Goal: Complete application form

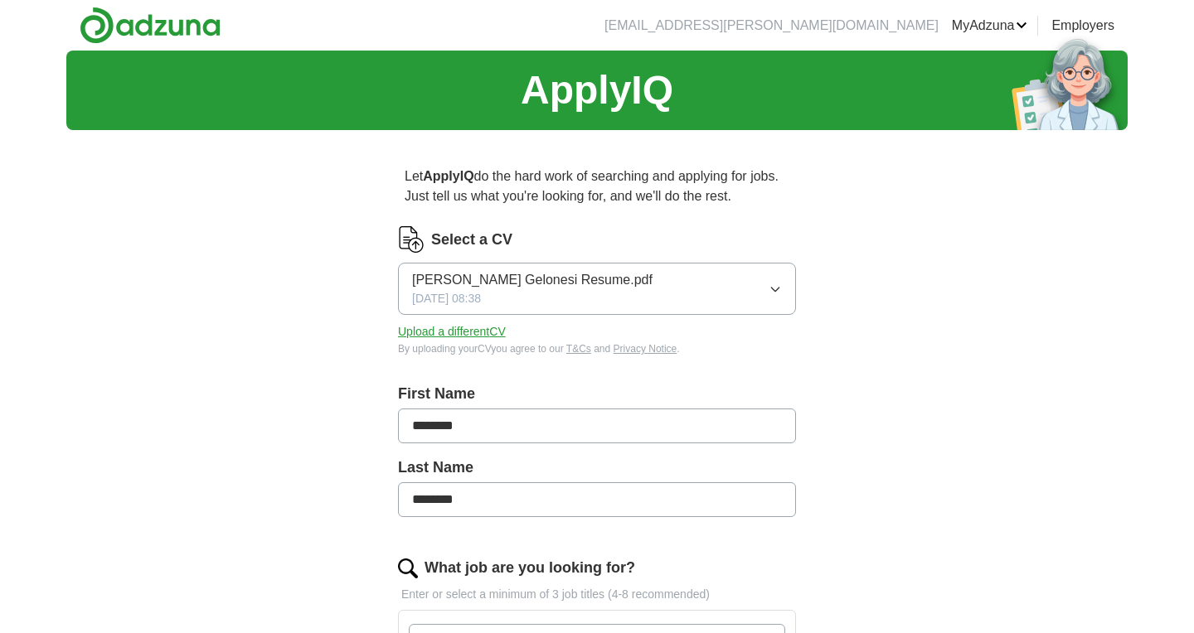
click at [769, 286] on icon "button" at bounding box center [775, 289] width 13 height 13
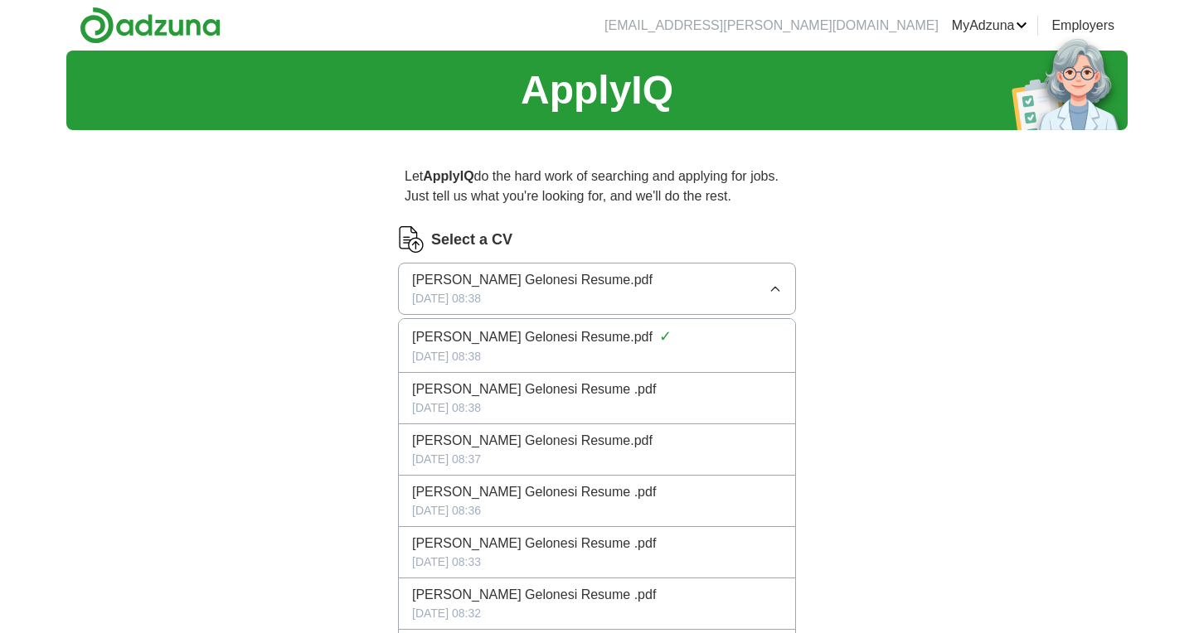
click at [729, 412] on div "[DATE] 08:38" at bounding box center [597, 408] width 370 height 17
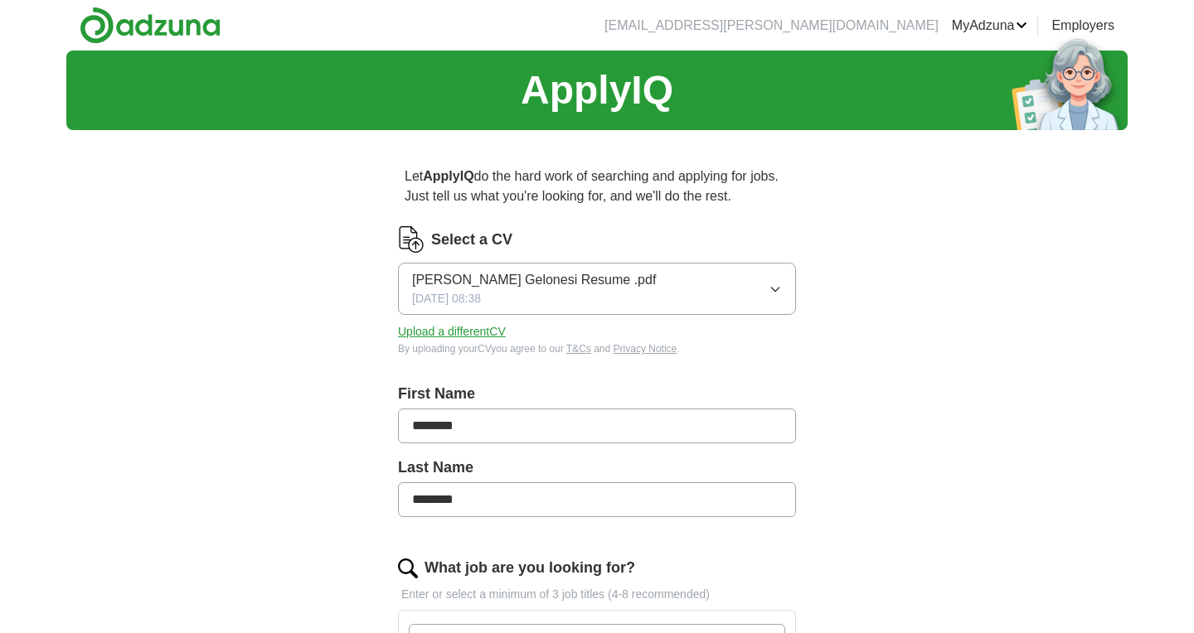
click at [738, 295] on button "[PERSON_NAME] Gelonesi Resume .pdf [DATE] 08:38" at bounding box center [597, 289] width 398 height 52
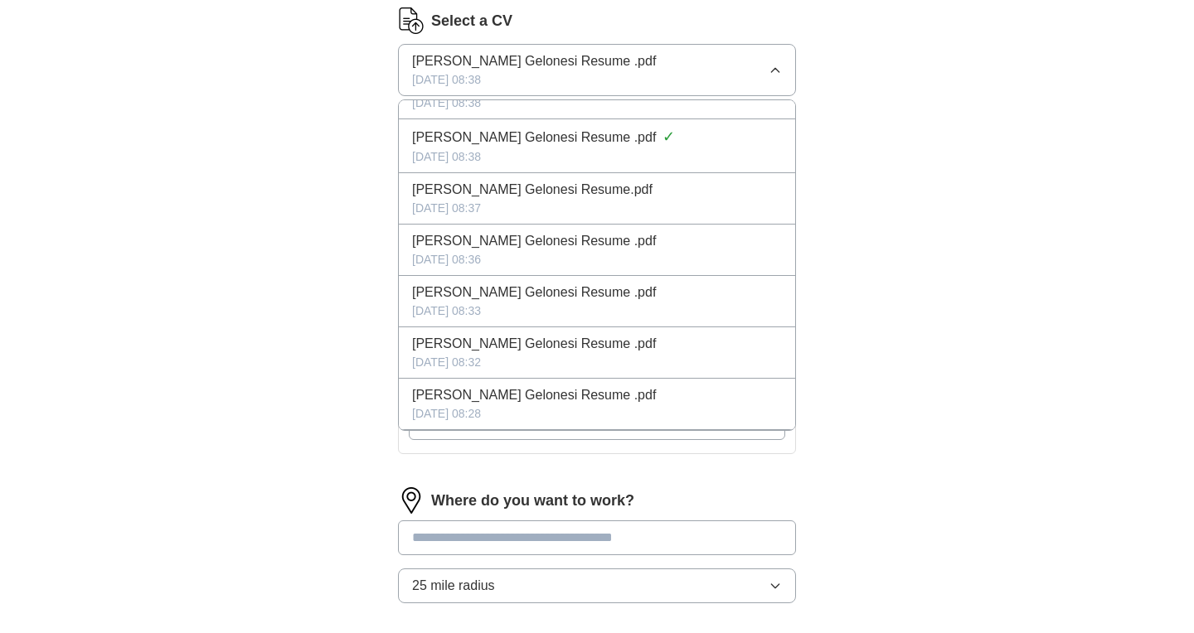
scroll to position [235, 0]
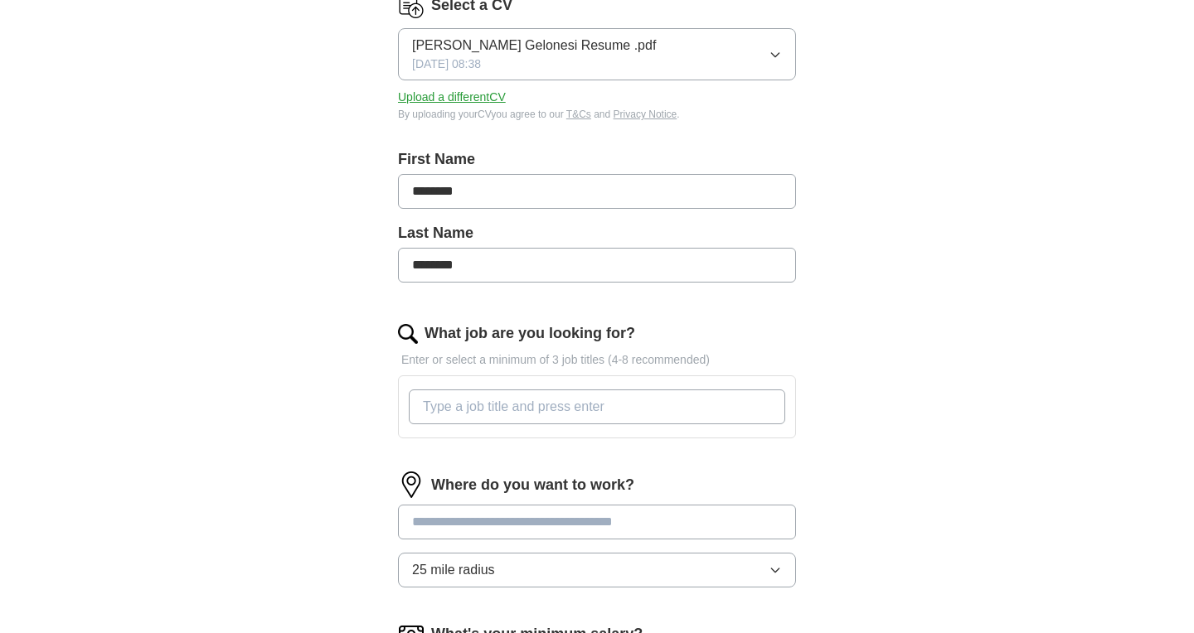
click at [901, 350] on div "ApplyIQ Let ApplyIQ do the hard work of searching and applying for jobs. Just t…" at bounding box center [596, 348] width 1061 height 1065
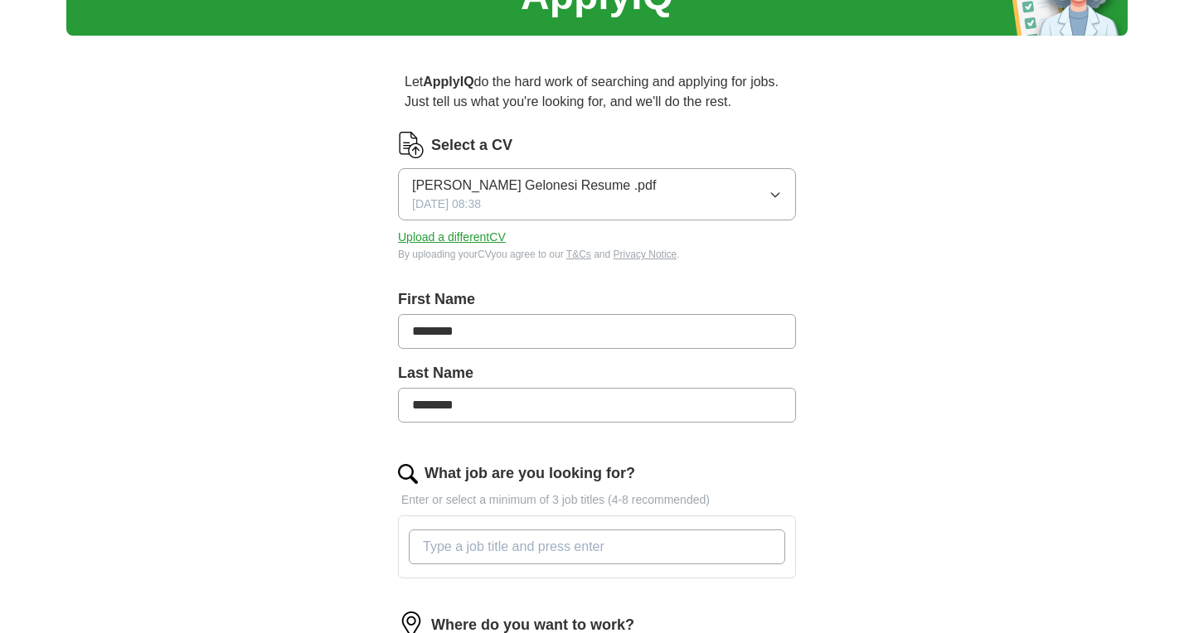
scroll to position [91, 0]
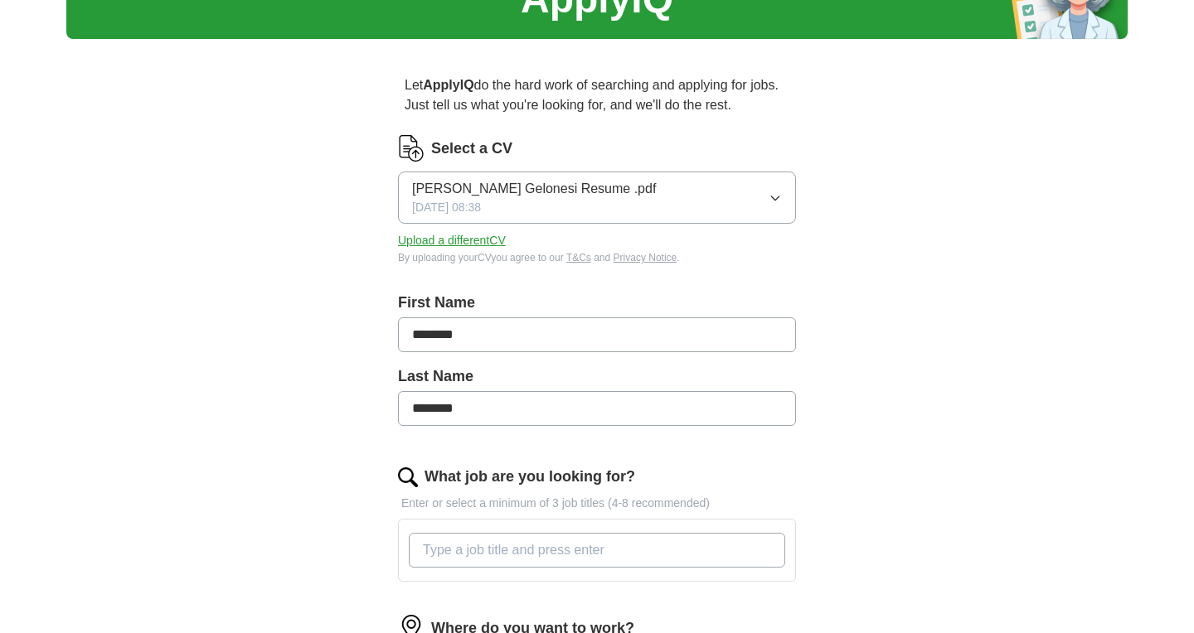
click at [465, 238] on button "Upload a different CV" at bounding box center [452, 240] width 108 height 17
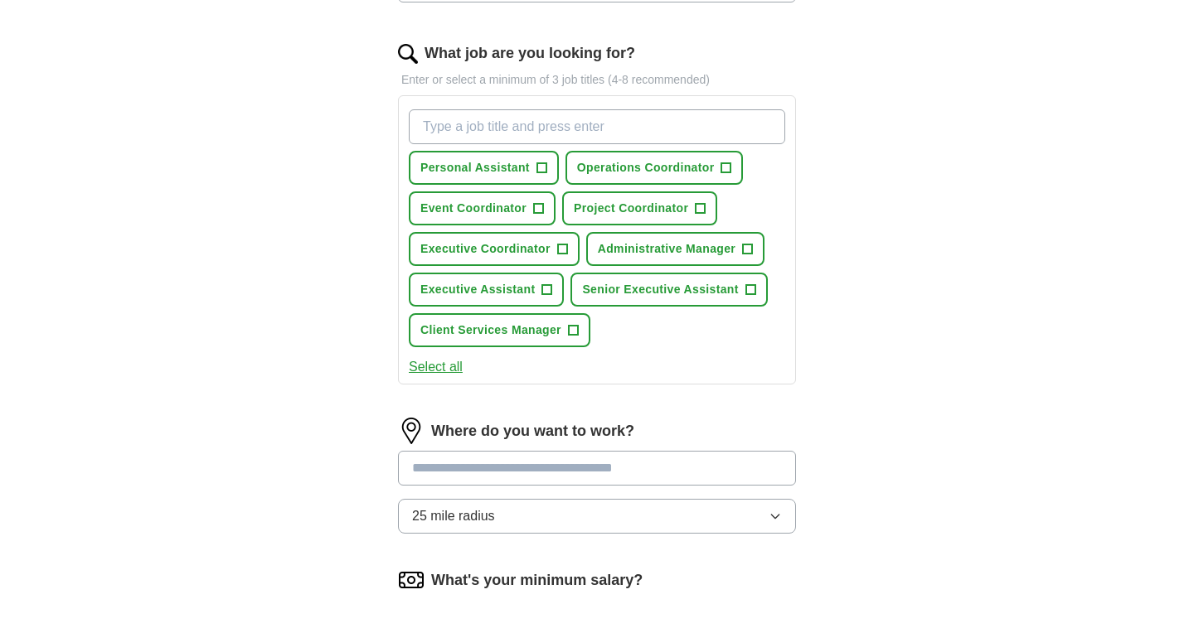
scroll to position [516, 0]
type input "receptionist"
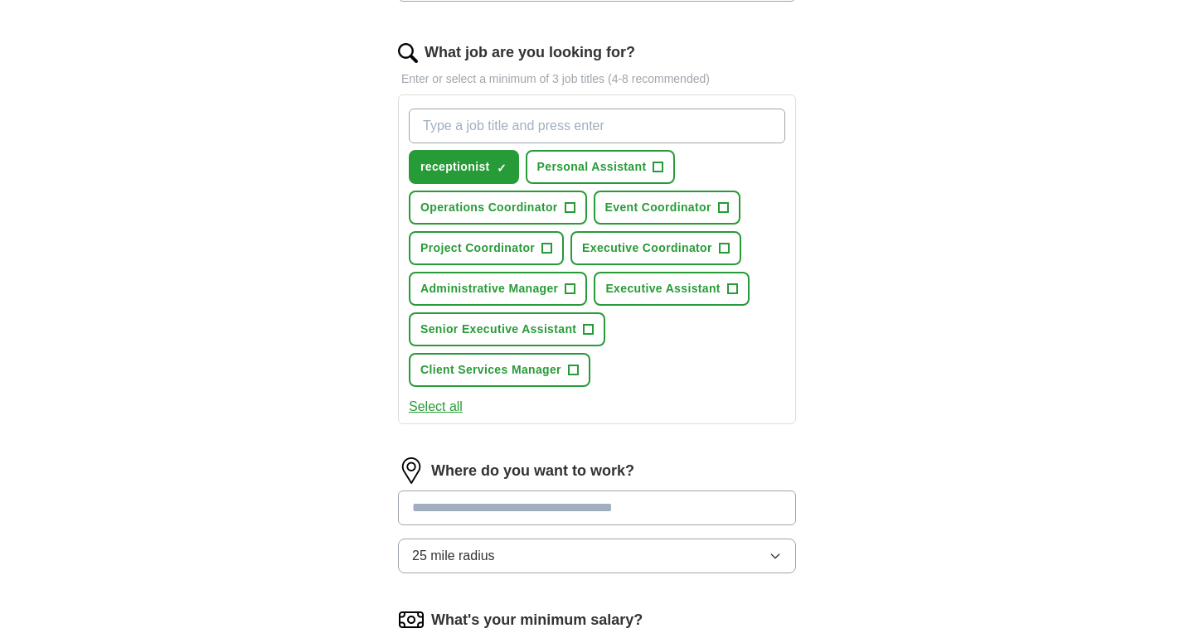
click at [658, 166] on span "+" at bounding box center [658, 167] width 10 height 13
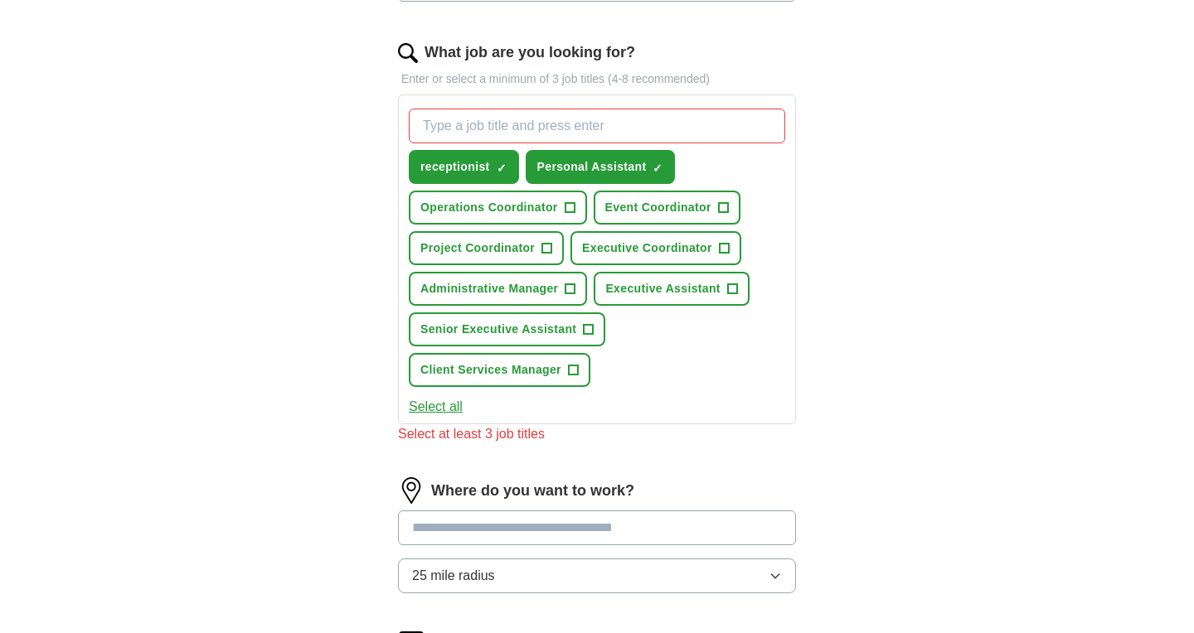
click at [676, 238] on button "Executive Coordinator +" at bounding box center [655, 248] width 171 height 34
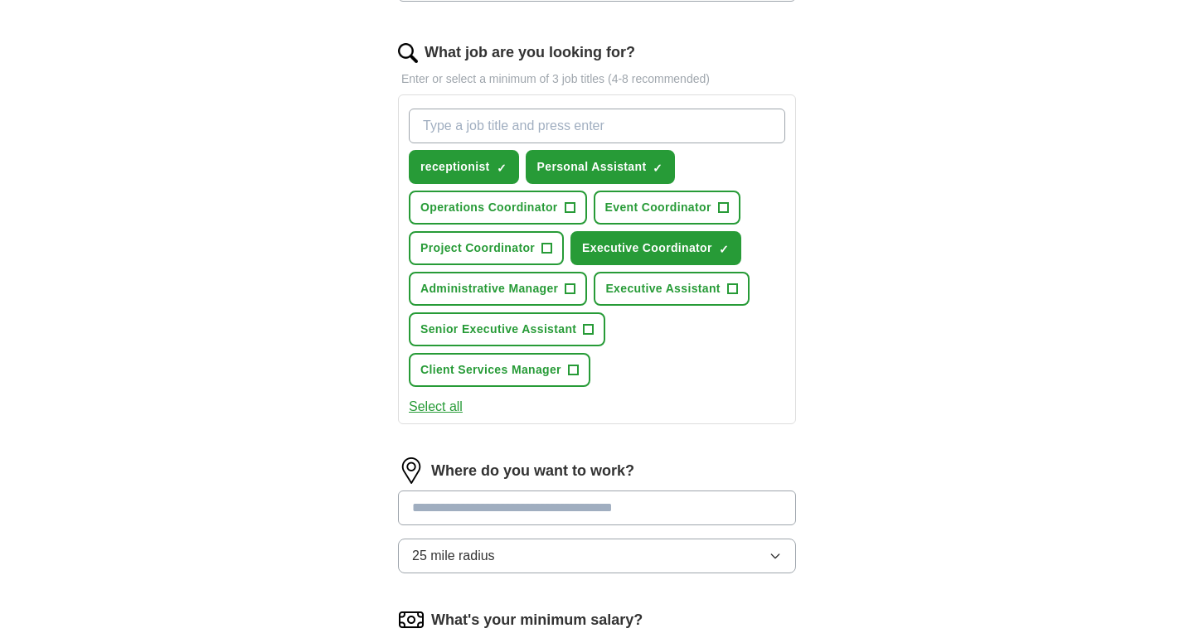
click at [690, 280] on span "Executive Assistant" at bounding box center [662, 288] width 114 height 17
click at [442, 404] on button "Select all" at bounding box center [436, 407] width 54 height 20
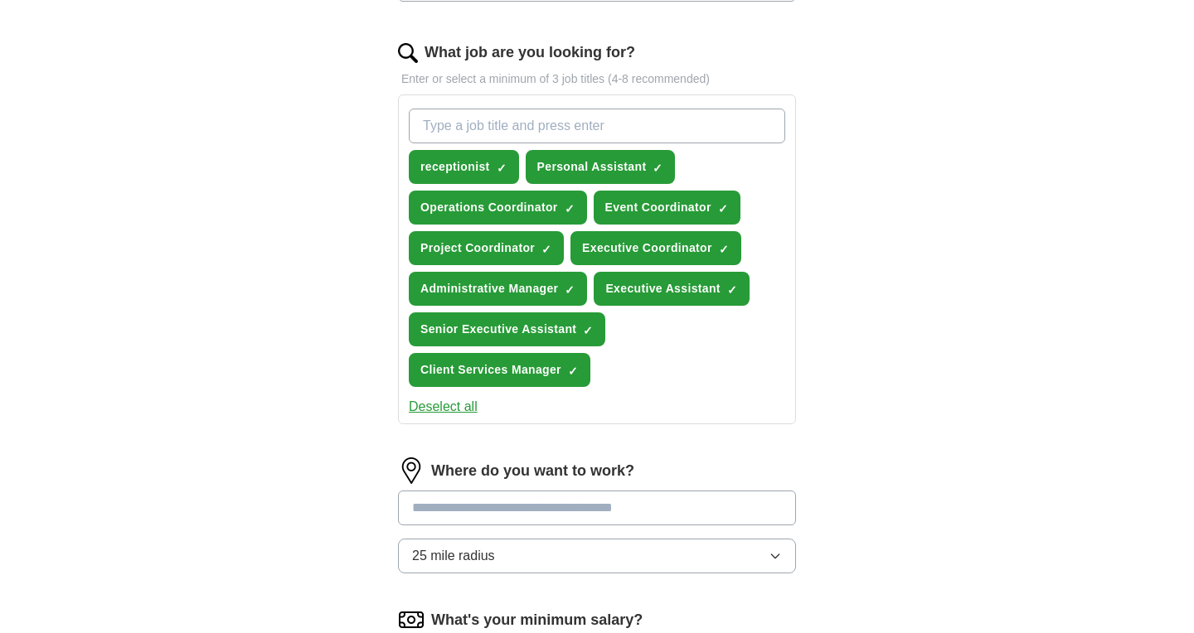
click at [523, 132] on input "What job are you looking for?" at bounding box center [597, 126] width 376 height 35
type input "entertainment"
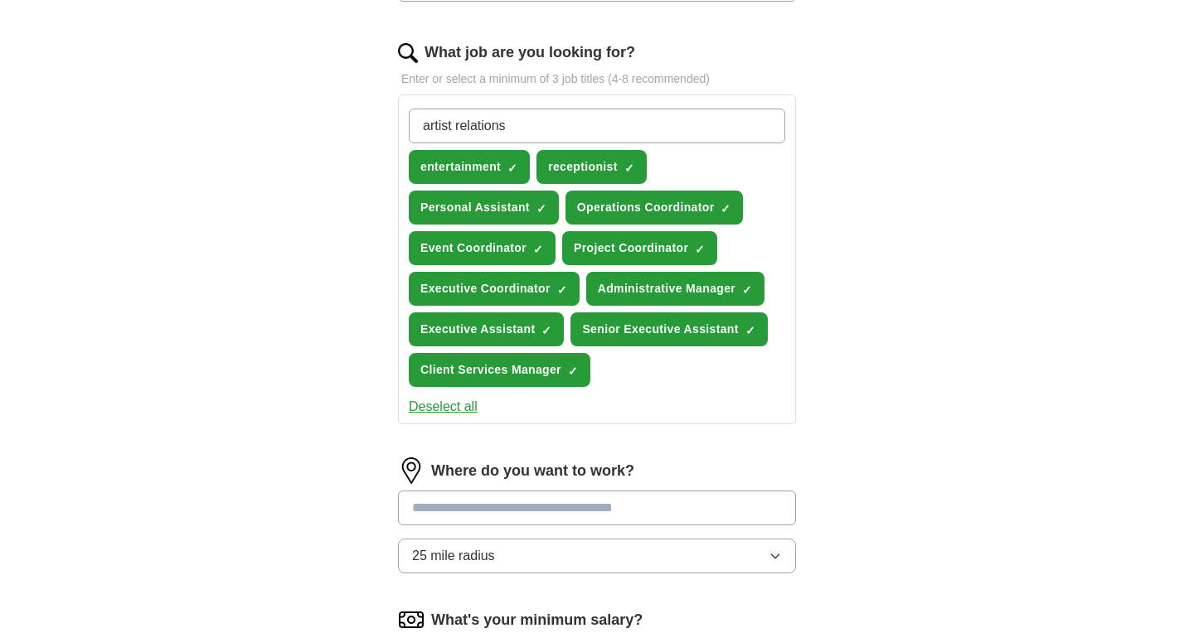
type input "artist relations"
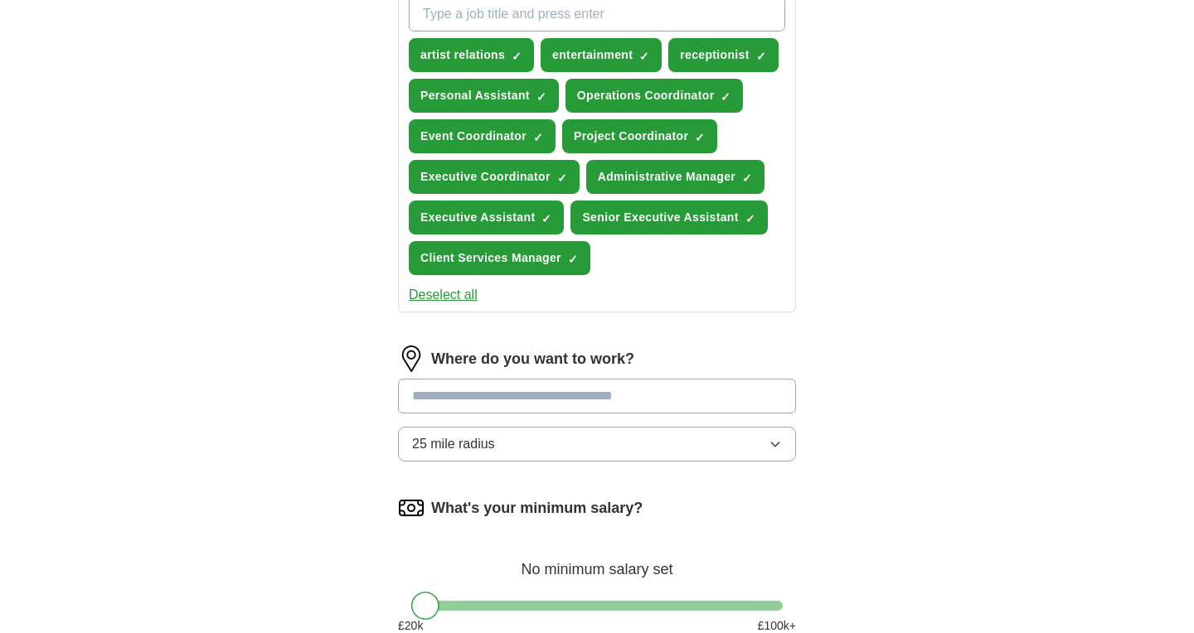
scroll to position [645, 0]
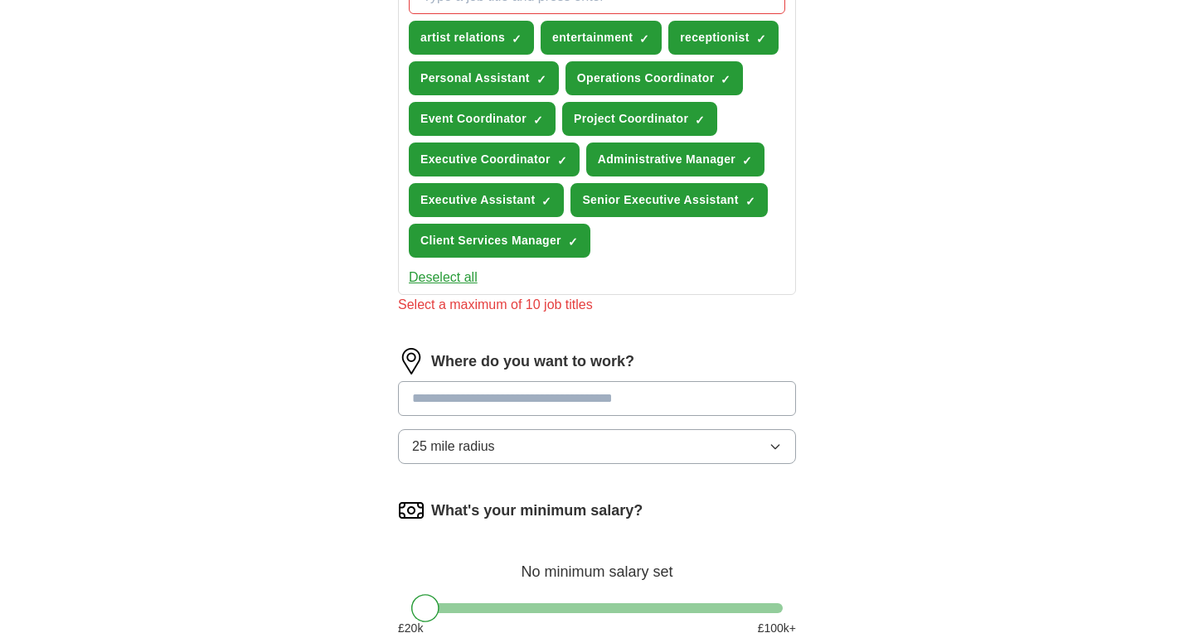
click at [617, 383] on input "text" at bounding box center [597, 398] width 398 height 35
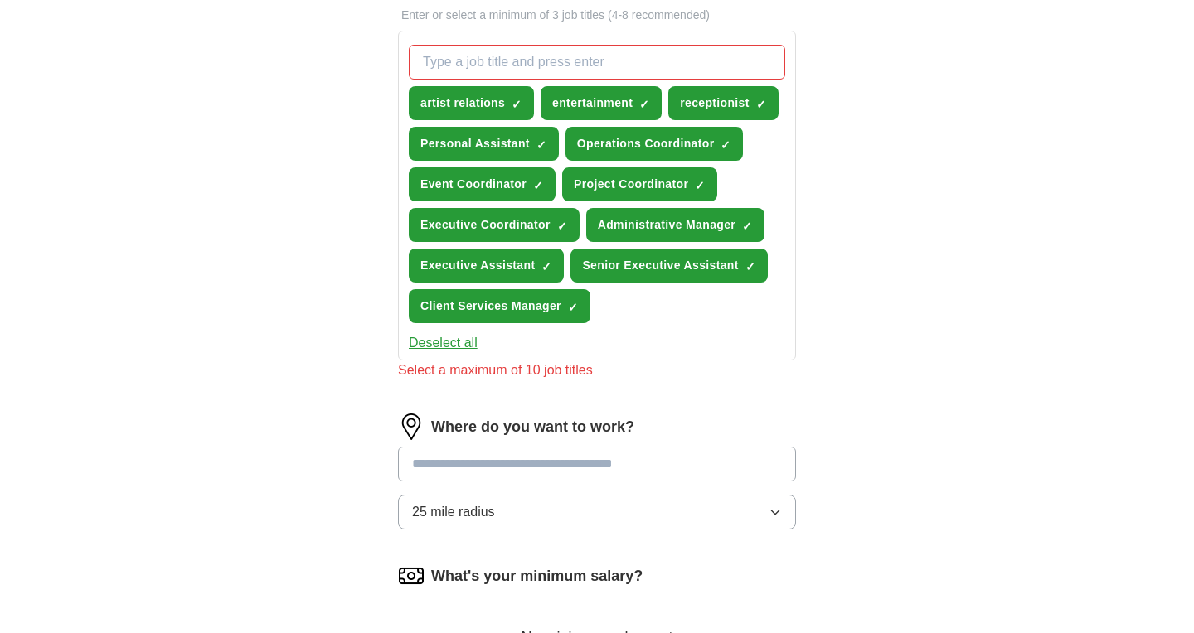
scroll to position [547, 0]
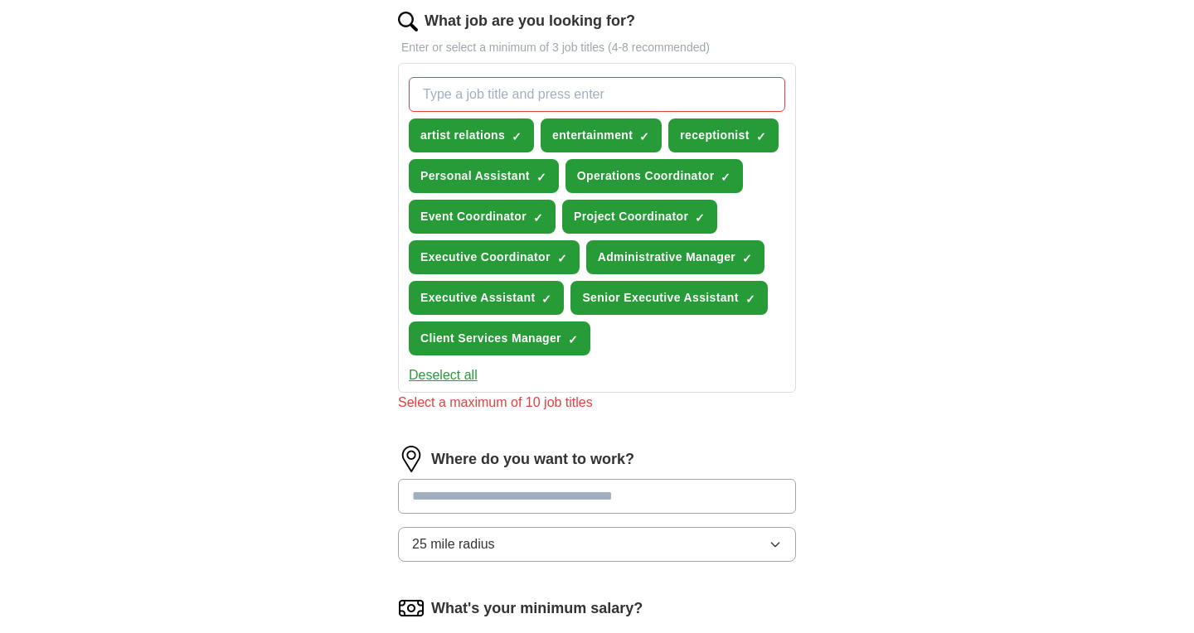
click at [0, 0] on span "×" at bounding box center [0, 0] width 0 height 0
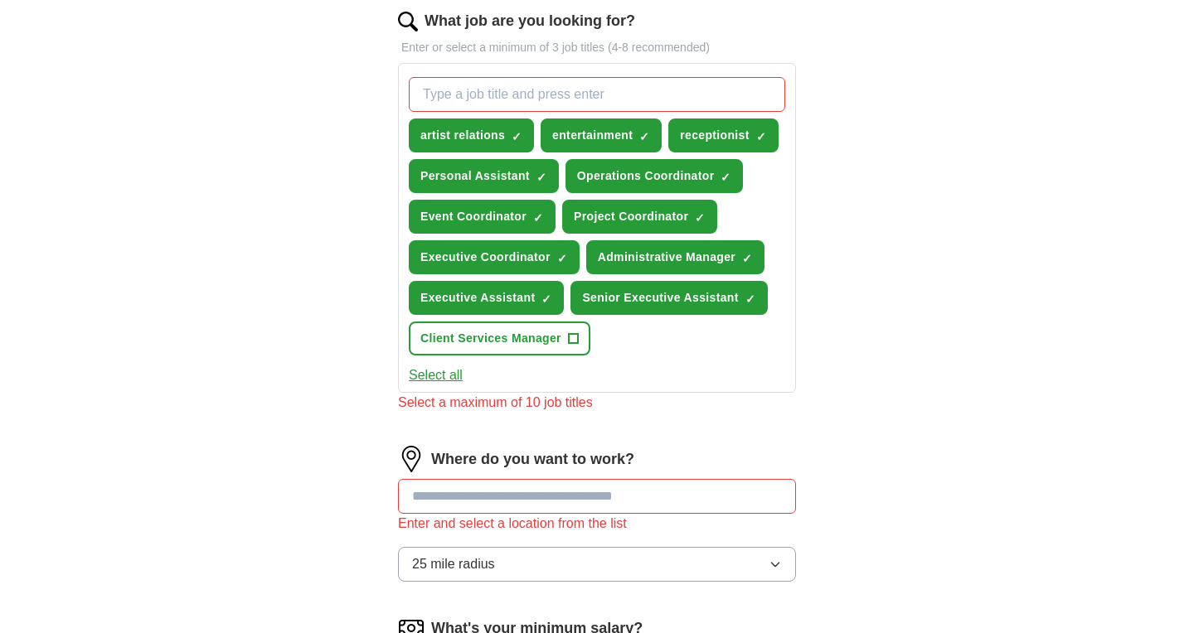
click at [0, 0] on span "×" at bounding box center [0, 0] width 0 height 0
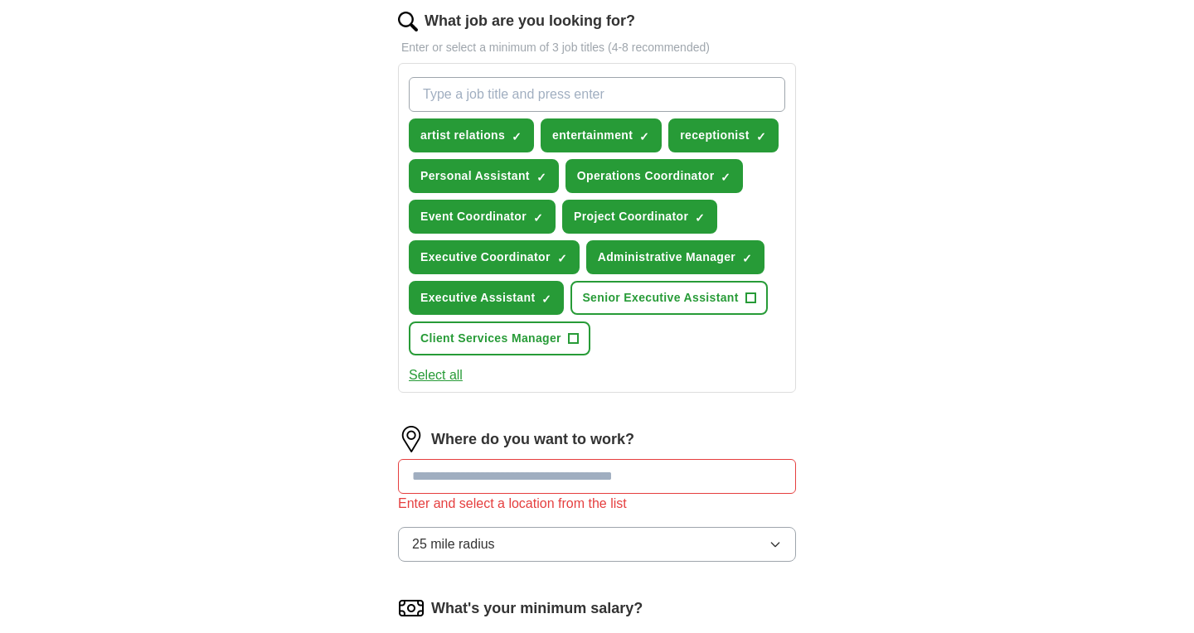
click at [0, 0] on span "×" at bounding box center [0, 0] width 0 height 0
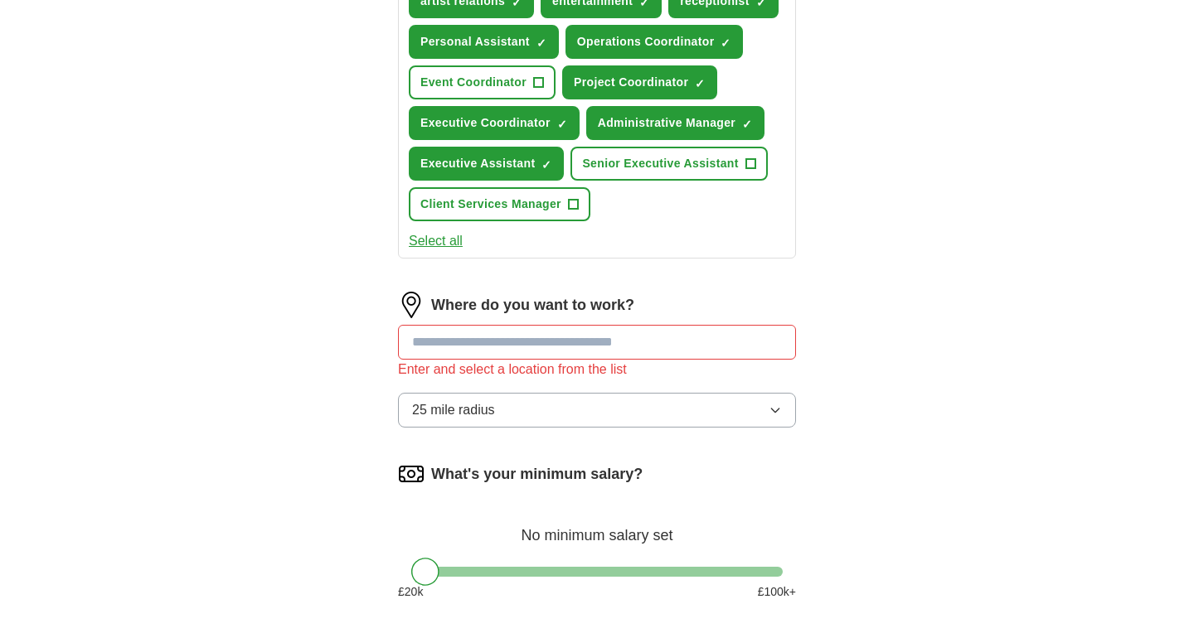
scroll to position [685, 0]
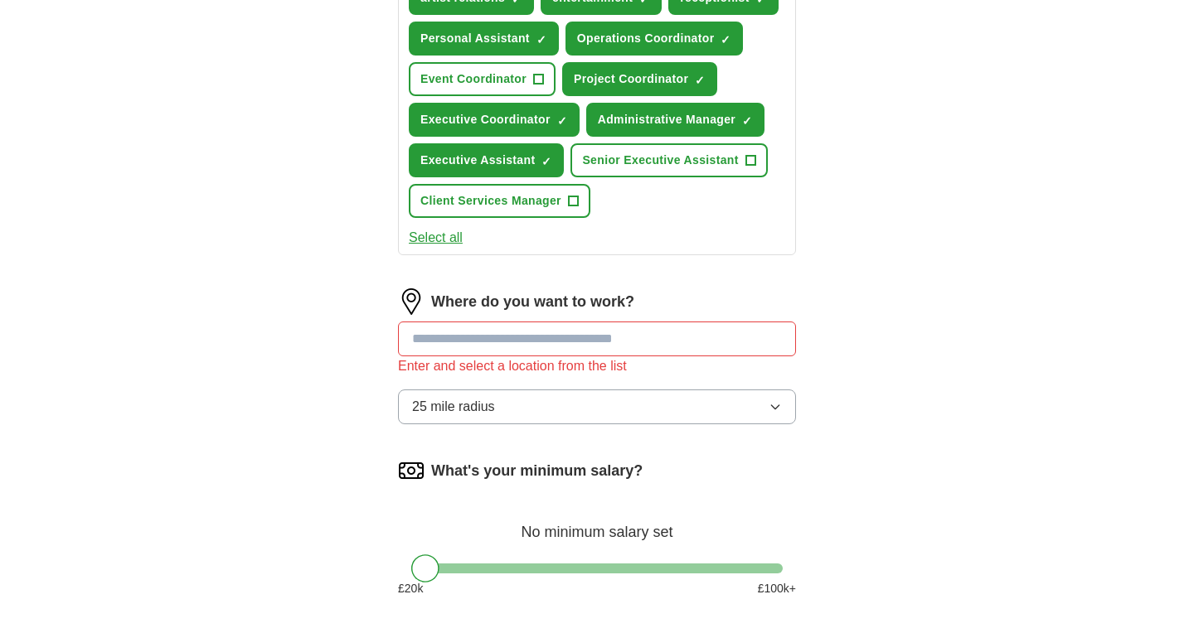
click at [588, 338] on input "text" at bounding box center [597, 339] width 398 height 35
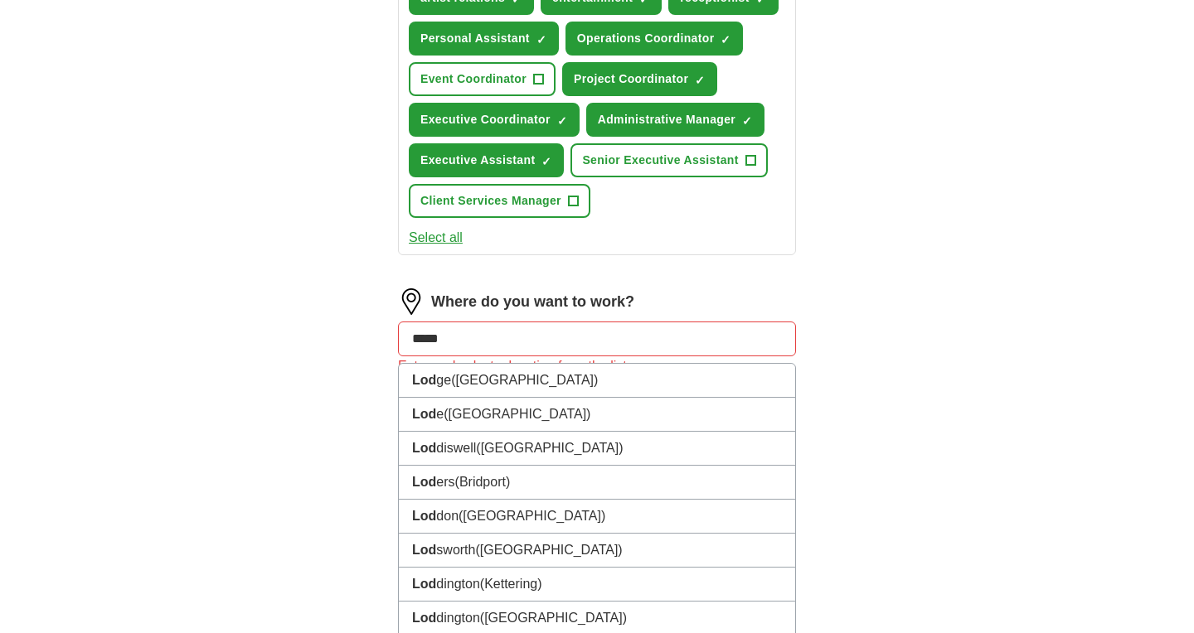
type input "******"
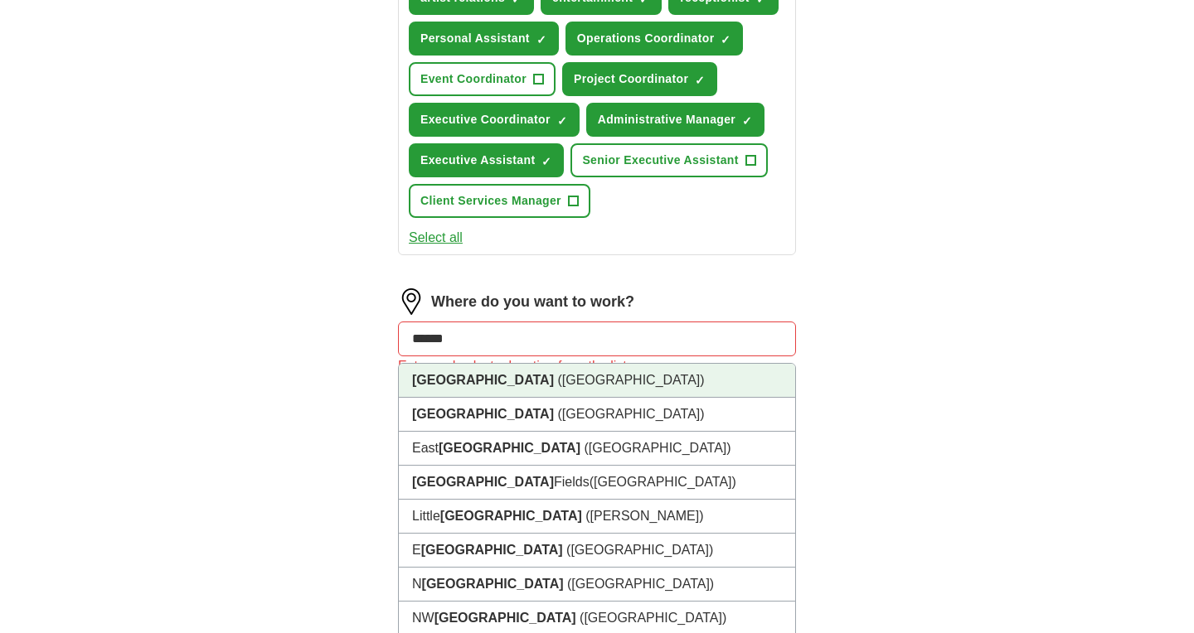
click at [612, 389] on li "[GEOGRAPHIC_DATA] ([GEOGRAPHIC_DATA])" at bounding box center [597, 381] width 396 height 34
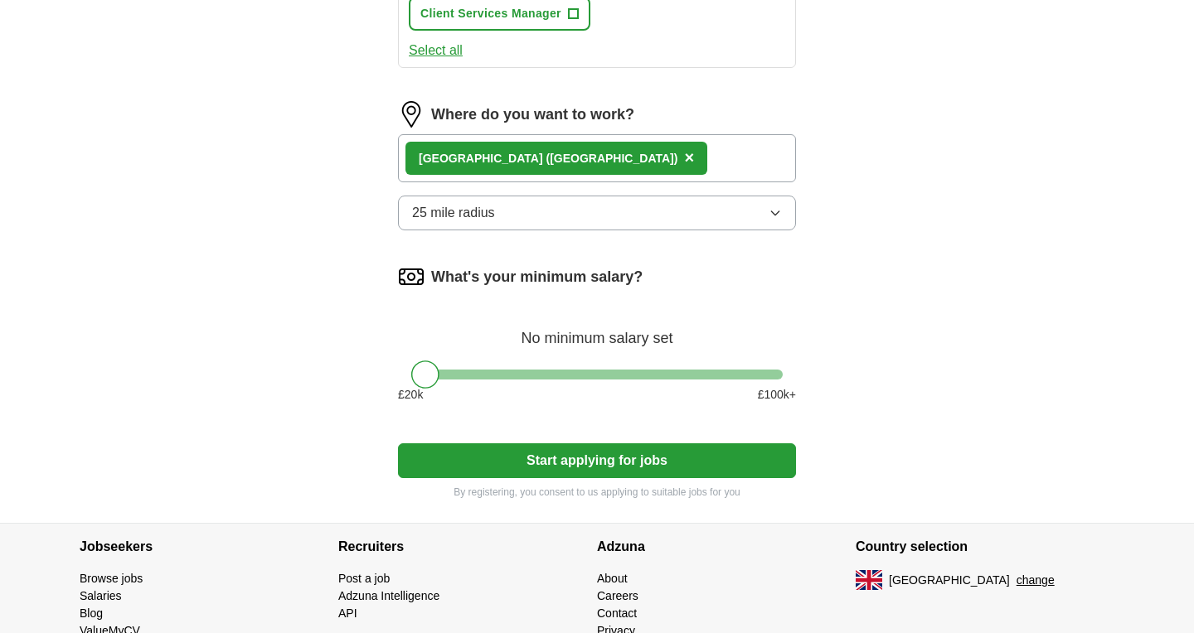
scroll to position [876, 0]
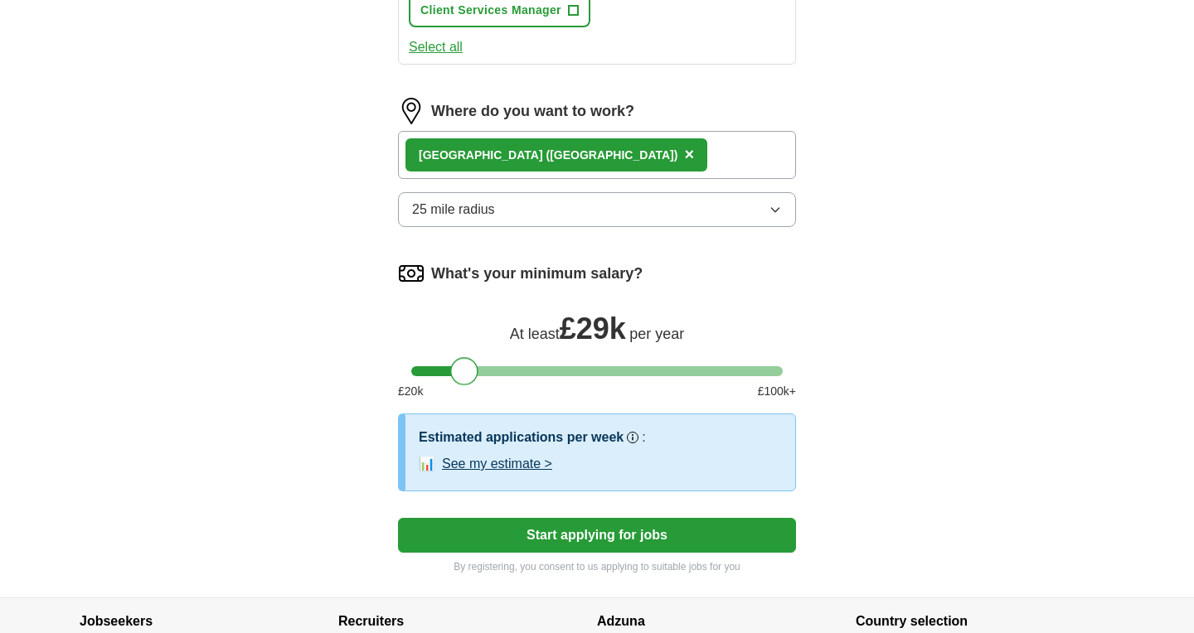
drag, startPoint x: 425, startPoint y: 373, endPoint x: 462, endPoint y: 384, distance: 38.8
click at [462, 384] on div at bounding box center [464, 371] width 28 height 28
click at [463, 364] on div at bounding box center [459, 371] width 28 height 28
click at [673, 536] on button "Start applying for jobs" at bounding box center [597, 535] width 398 height 35
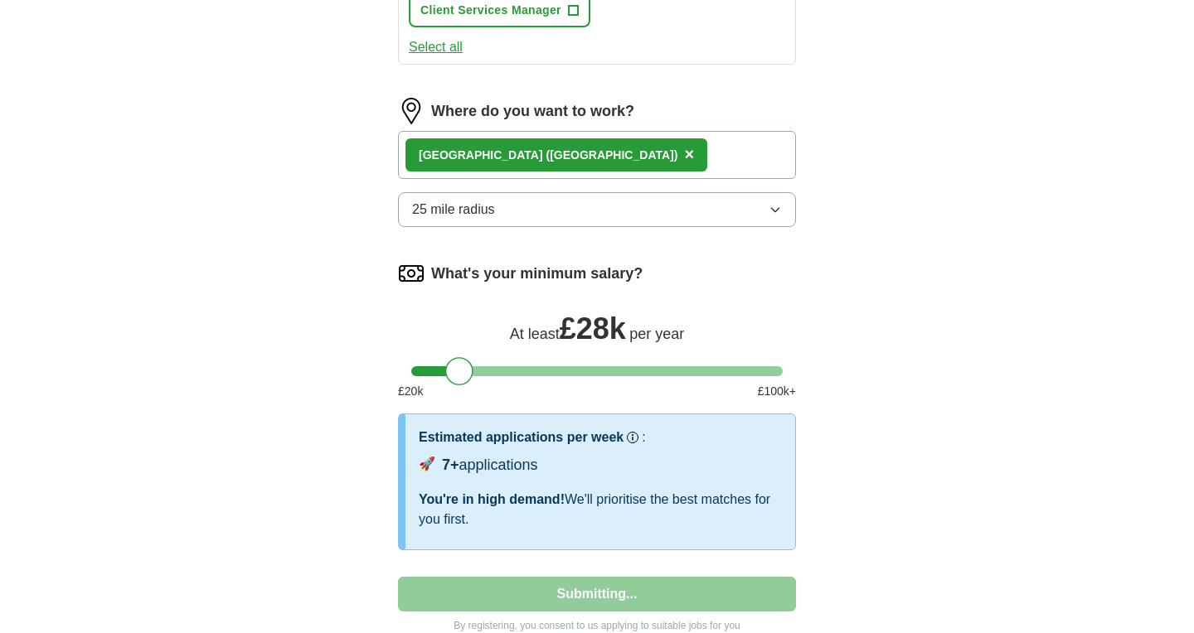
select select "**"
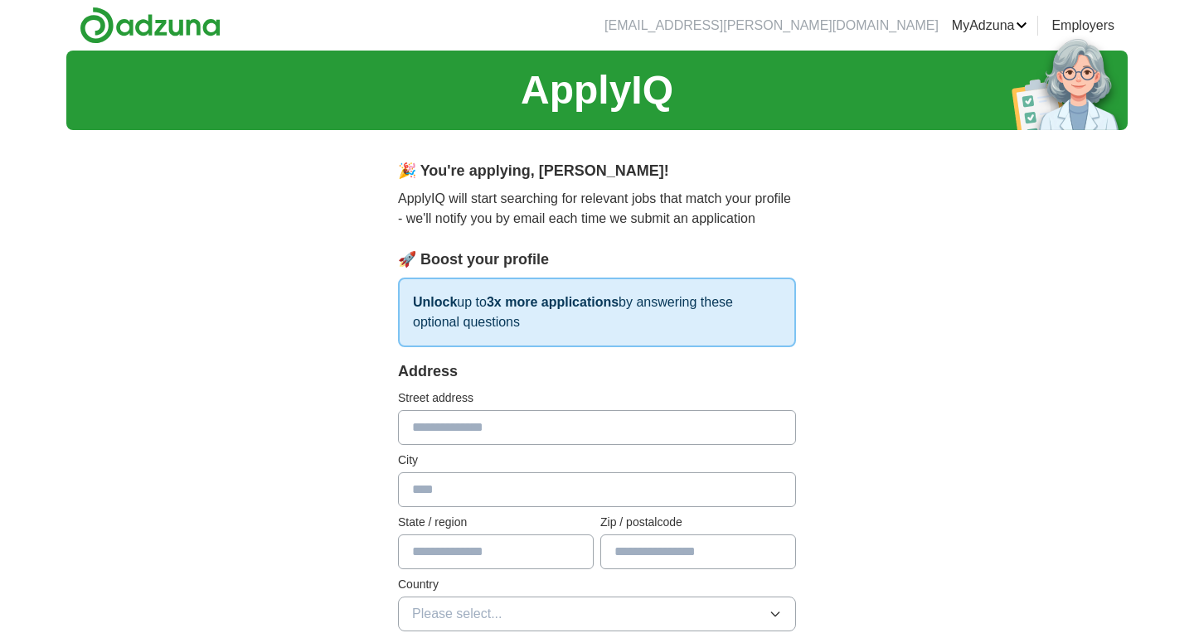
scroll to position [0, 0]
type input "**********"
type input "*"
type input "******"
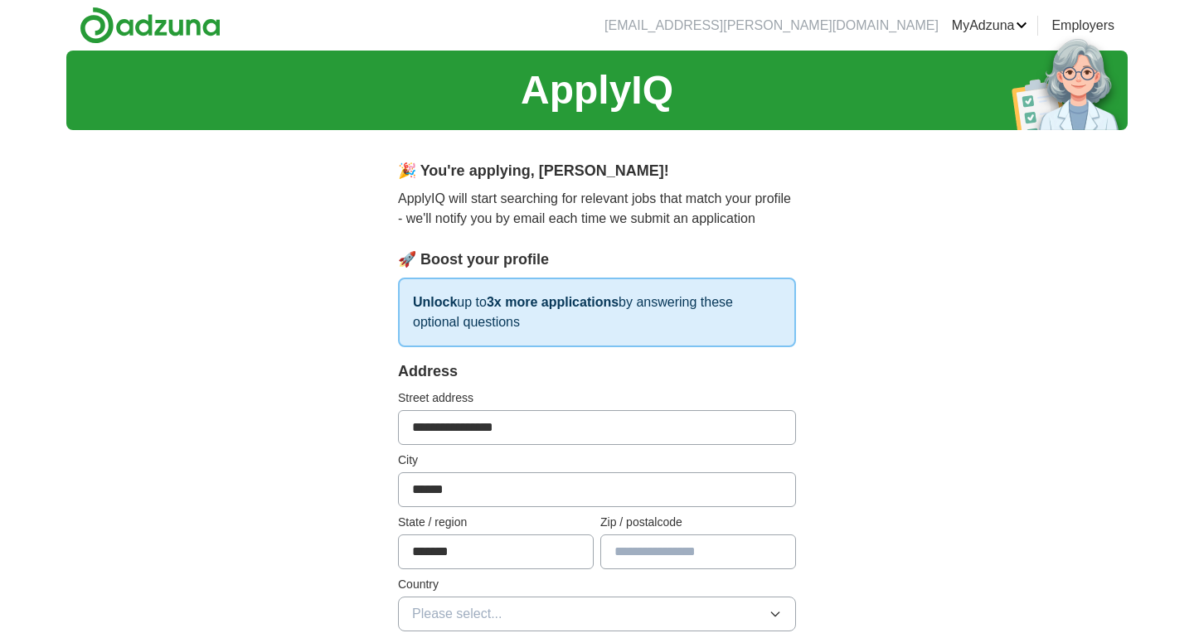
click at [685, 551] on input "text" at bounding box center [698, 552] width 196 height 35
type input "*"
type input "*******"
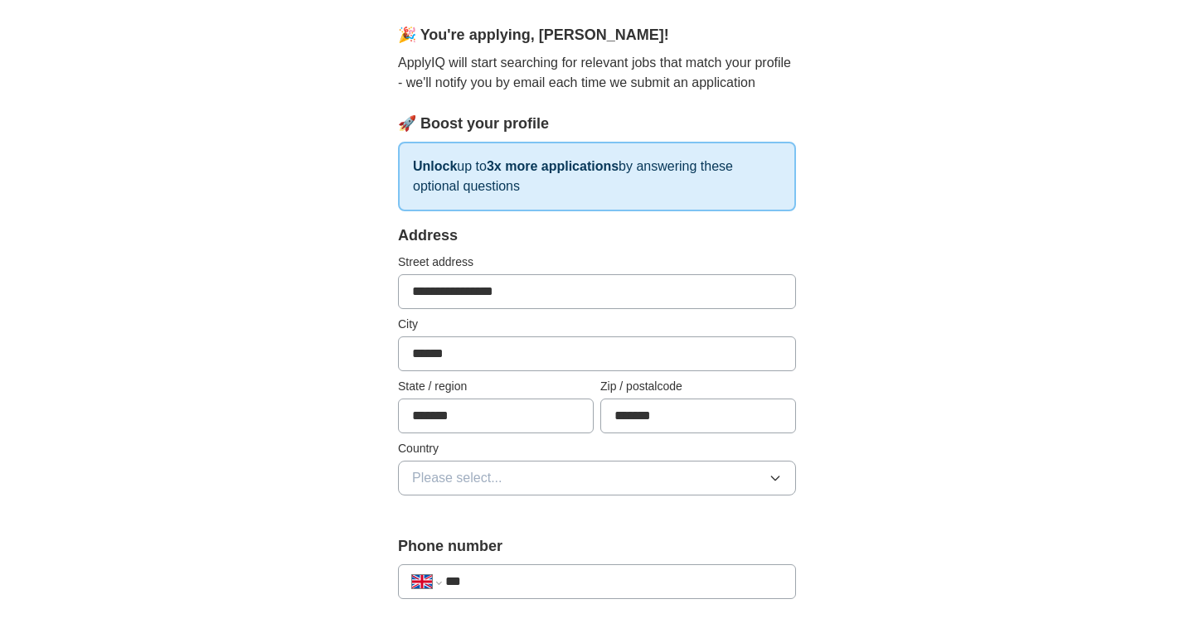
scroll to position [172, 0]
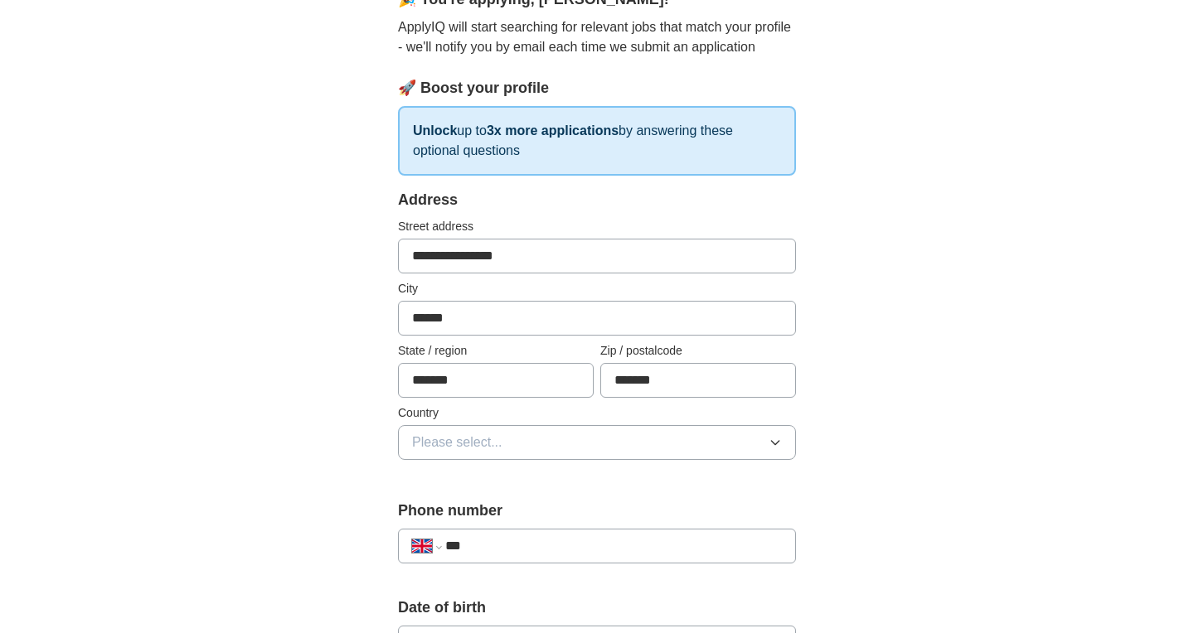
click at [509, 432] on button "Please select..." at bounding box center [597, 442] width 398 height 35
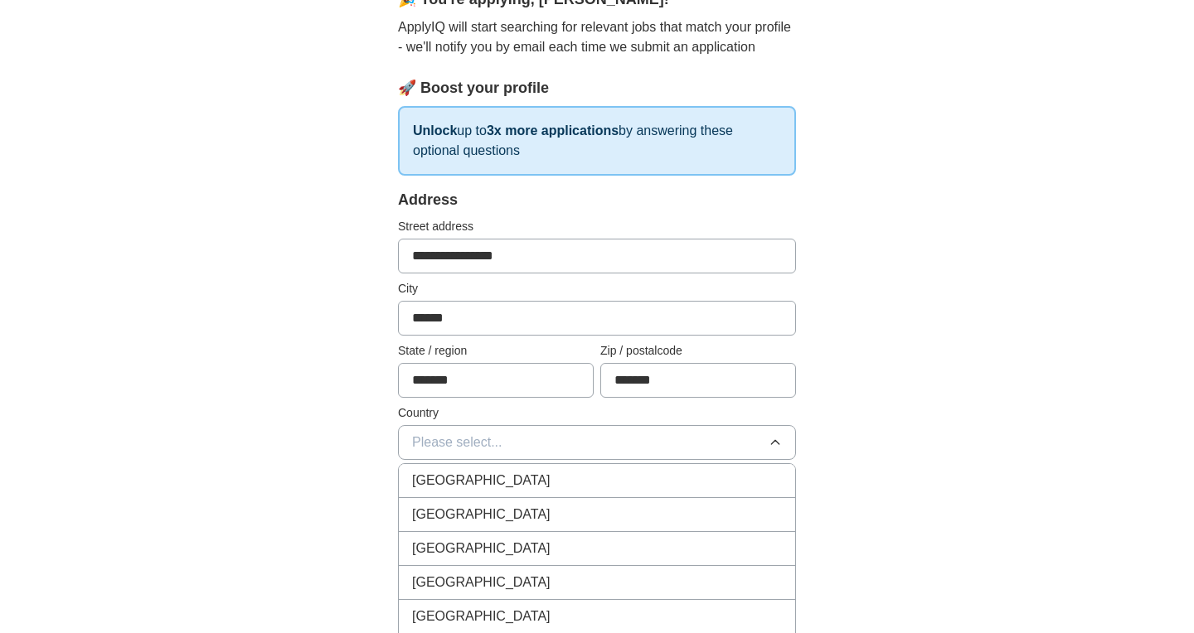
click at [522, 481] on div "[GEOGRAPHIC_DATA]" at bounding box center [597, 481] width 370 height 20
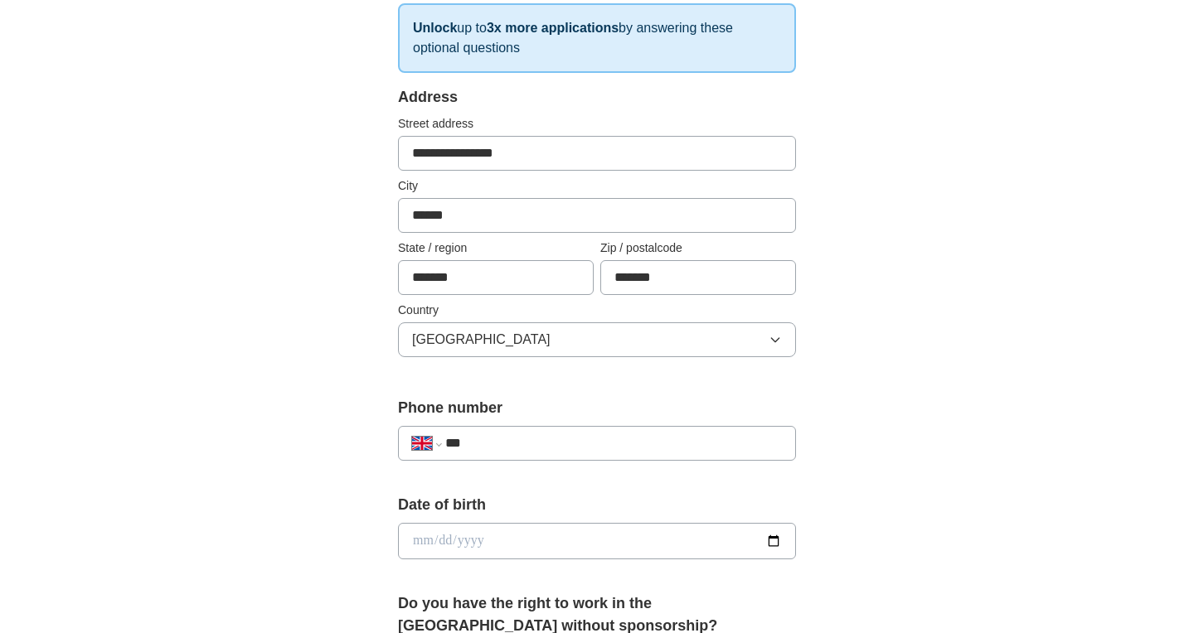
scroll to position [287, 0]
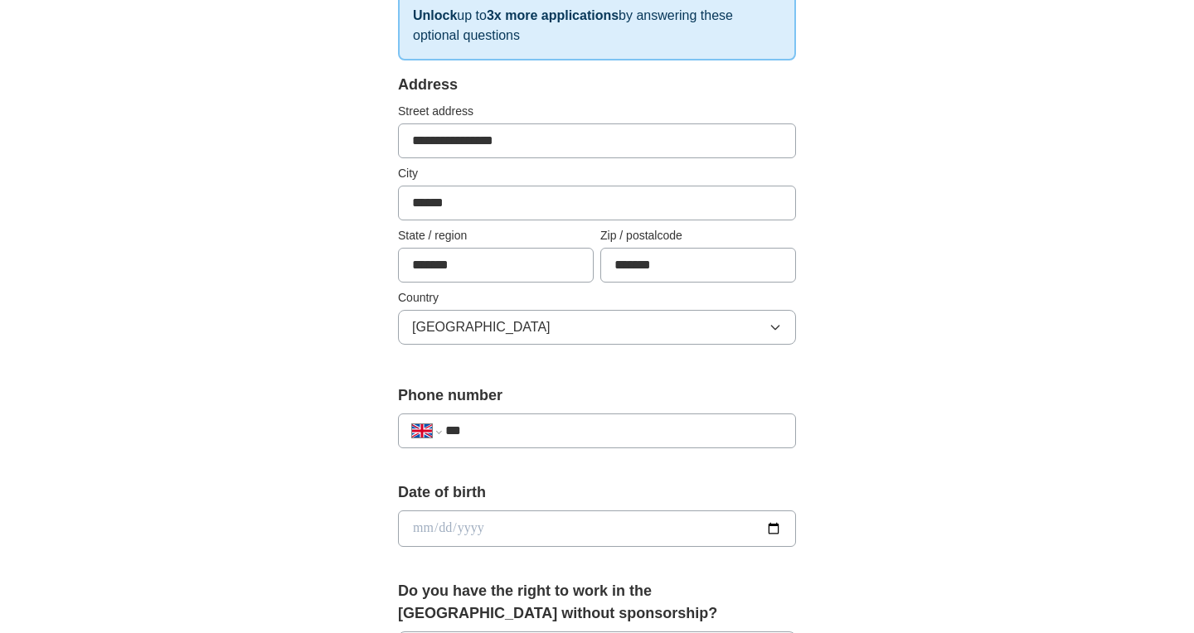
paste input "**********"
type input "**********"
click at [412, 520] on input "date" at bounding box center [597, 529] width 398 height 36
type input "**********"
click at [847, 568] on div "**********" at bounding box center [597, 554] width 531 height 1395
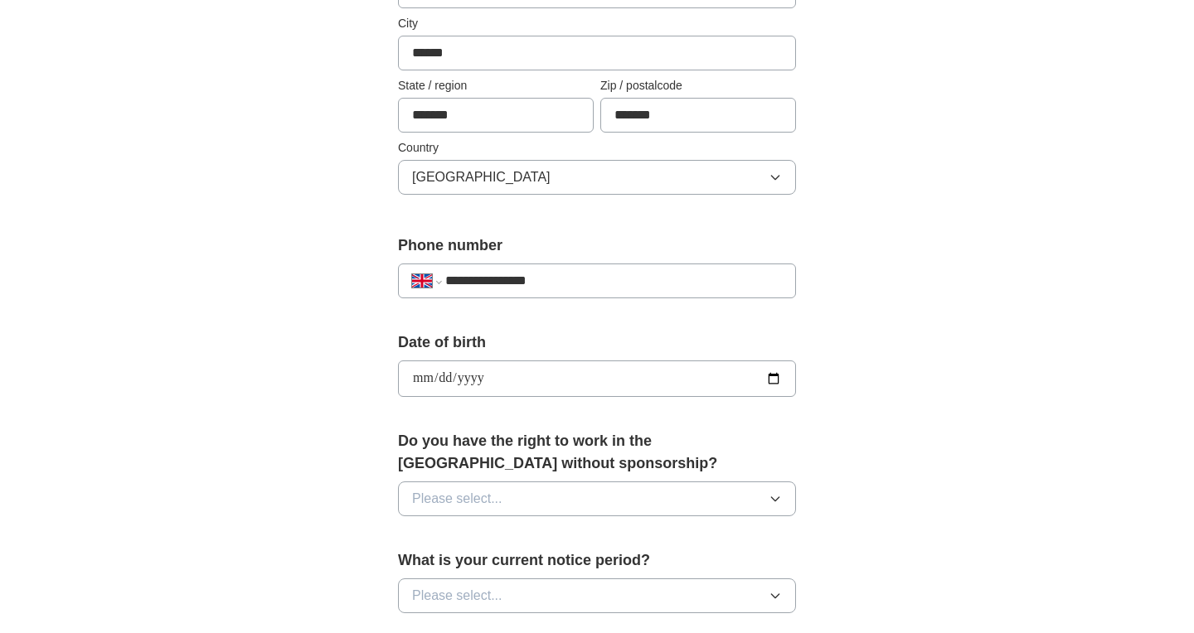
scroll to position [468, 0]
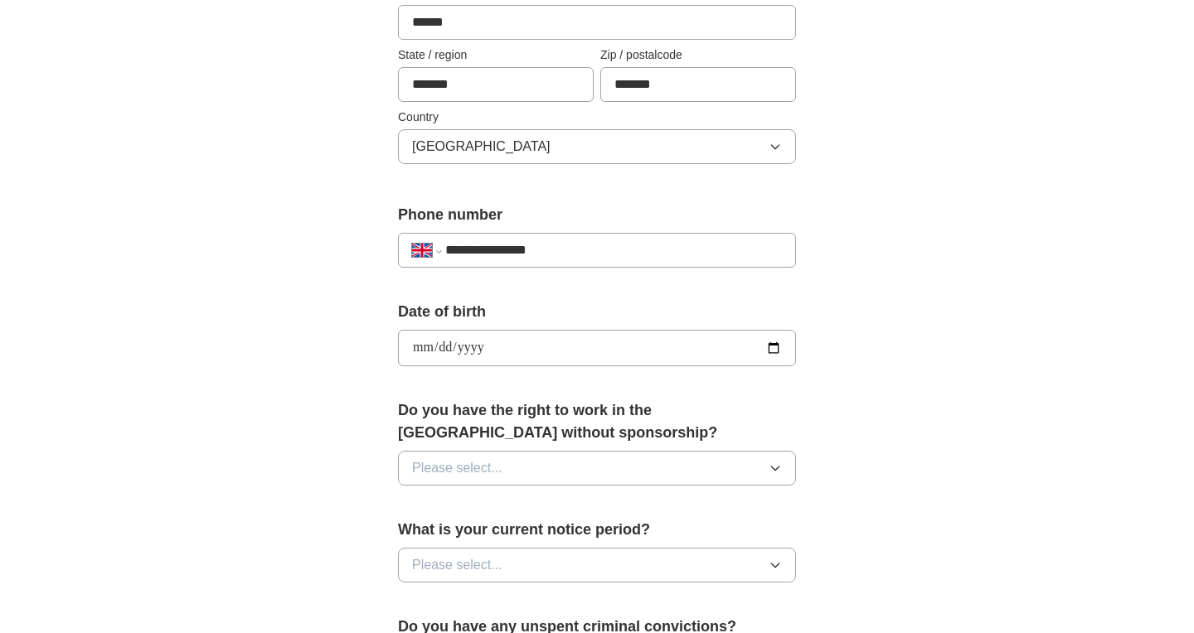
click at [633, 461] on button "Please select..." at bounding box center [597, 468] width 398 height 35
click at [611, 509] on div "Yes" at bounding box center [597, 507] width 370 height 20
click at [635, 571] on button "Please select..." at bounding box center [597, 565] width 398 height 35
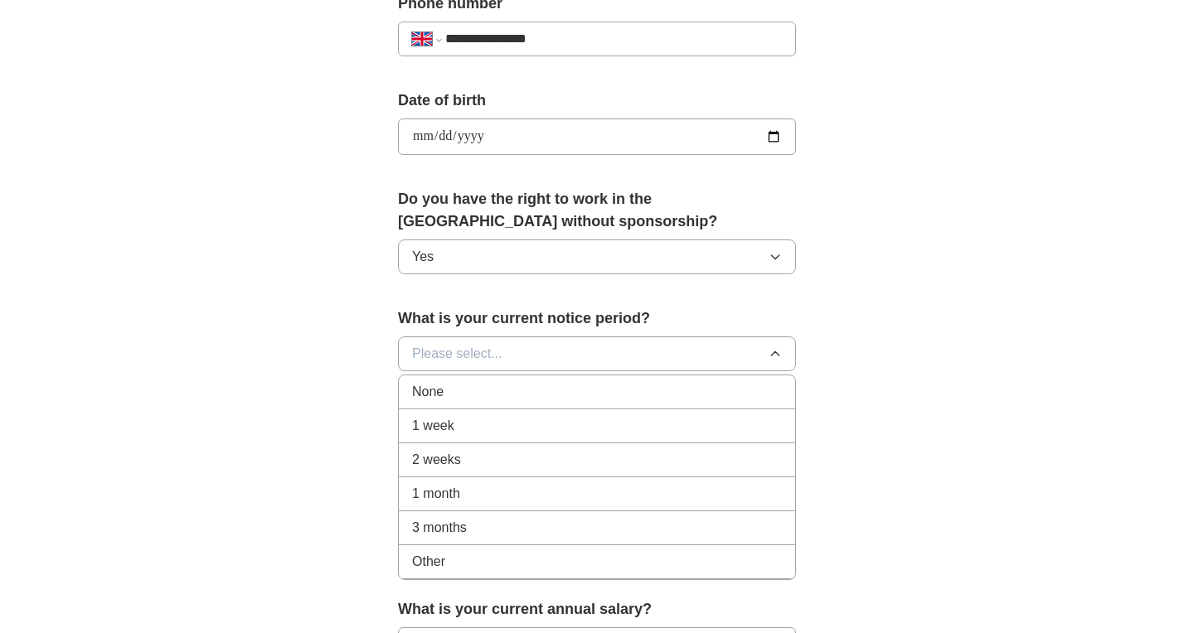
scroll to position [701, 0]
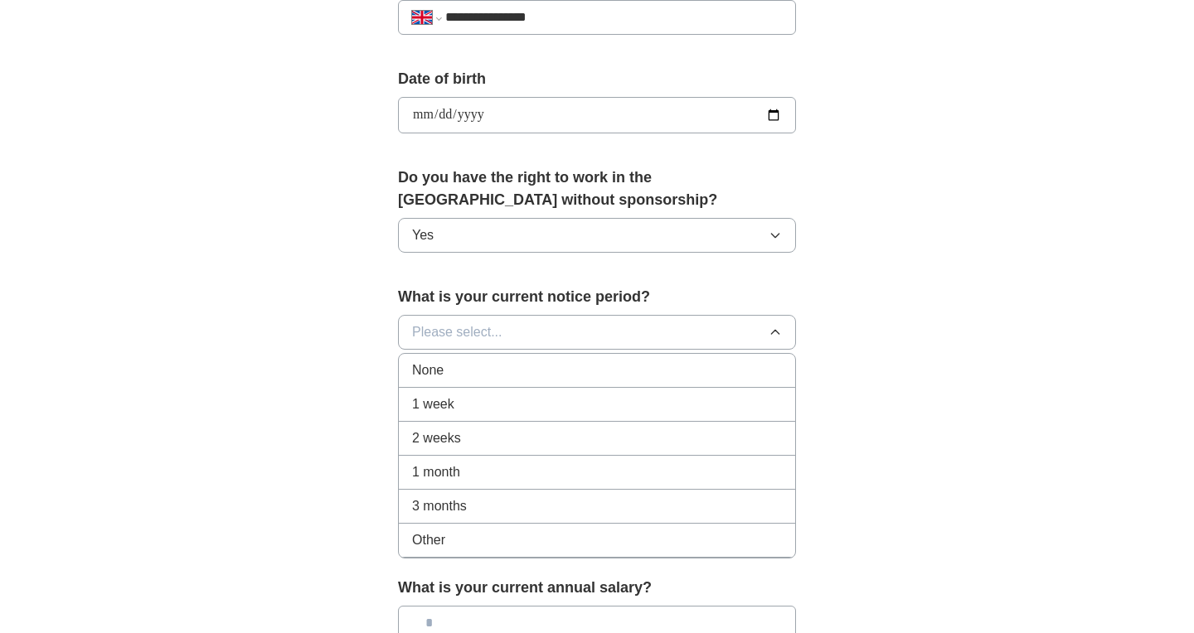
click at [561, 411] on div "1 week" at bounding box center [597, 405] width 370 height 20
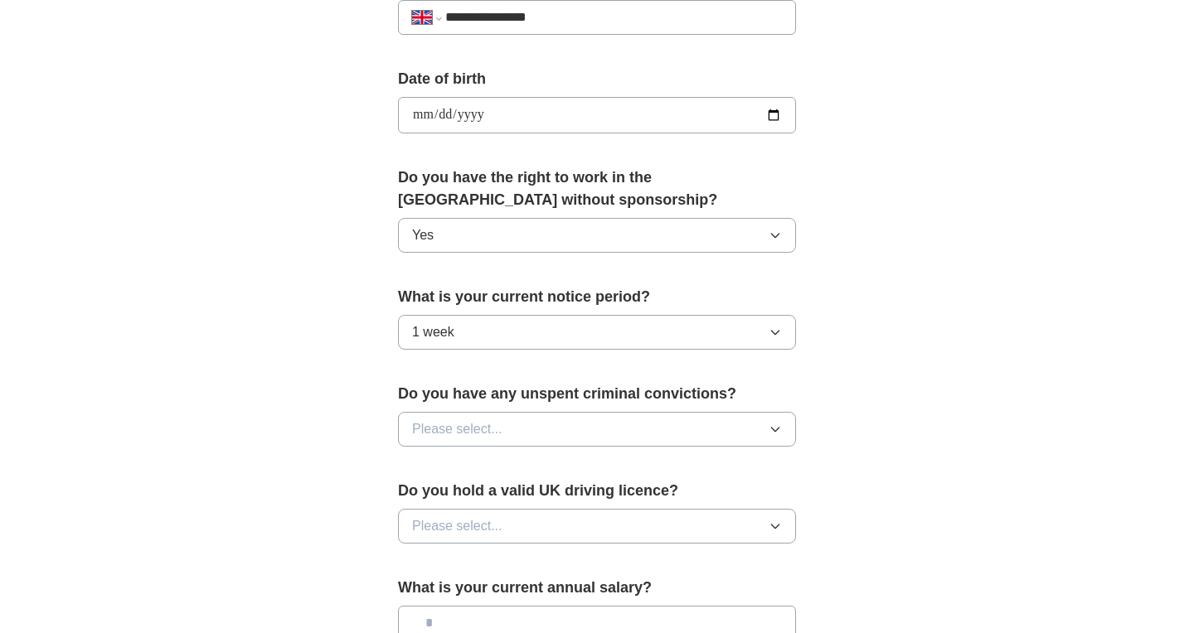
click at [611, 426] on button "Please select..." at bounding box center [597, 429] width 398 height 35
click at [560, 506] on div "No" at bounding box center [597, 502] width 370 height 20
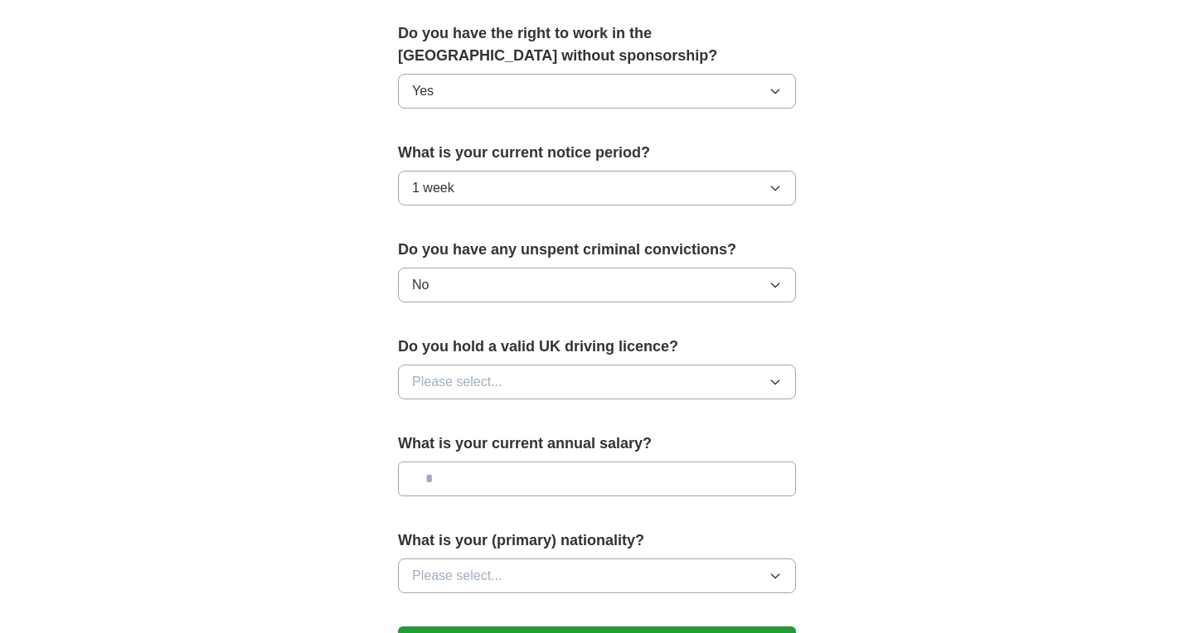
scroll to position [846, 0]
click at [565, 372] on button "Please select..." at bounding box center [597, 381] width 398 height 35
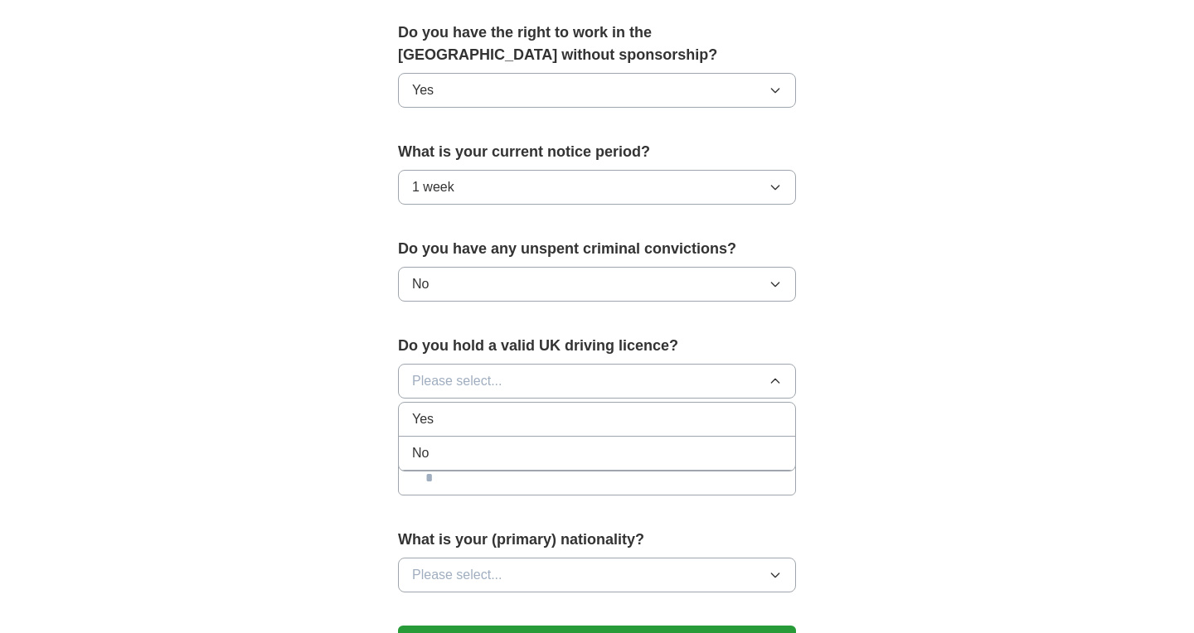
click at [544, 449] on div "No" at bounding box center [597, 454] width 370 height 20
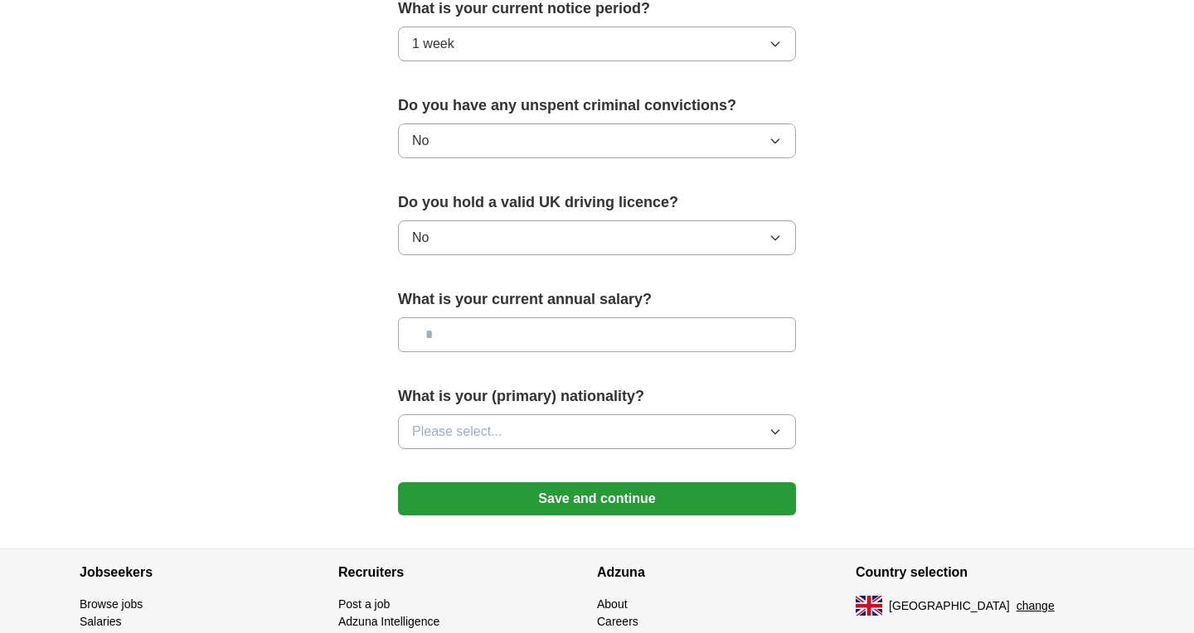
scroll to position [990, 0]
click at [517, 343] on input "text" at bounding box center [597, 334] width 398 height 35
type input "*******"
click at [530, 428] on button "Please select..." at bounding box center [597, 431] width 398 height 35
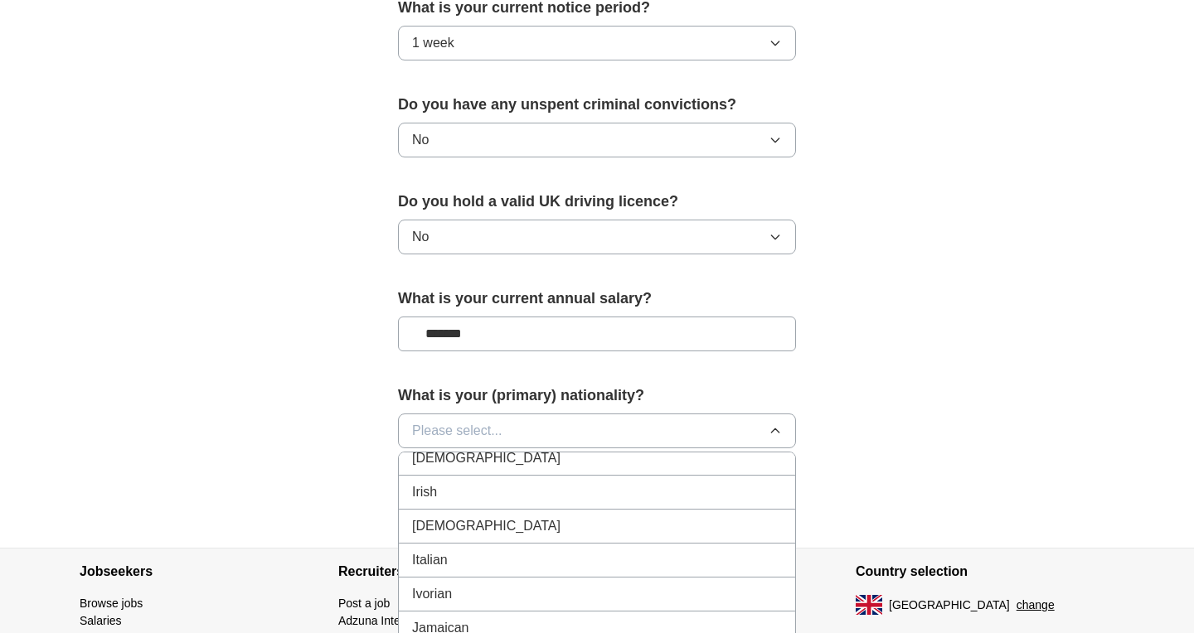
scroll to position [2873, 0]
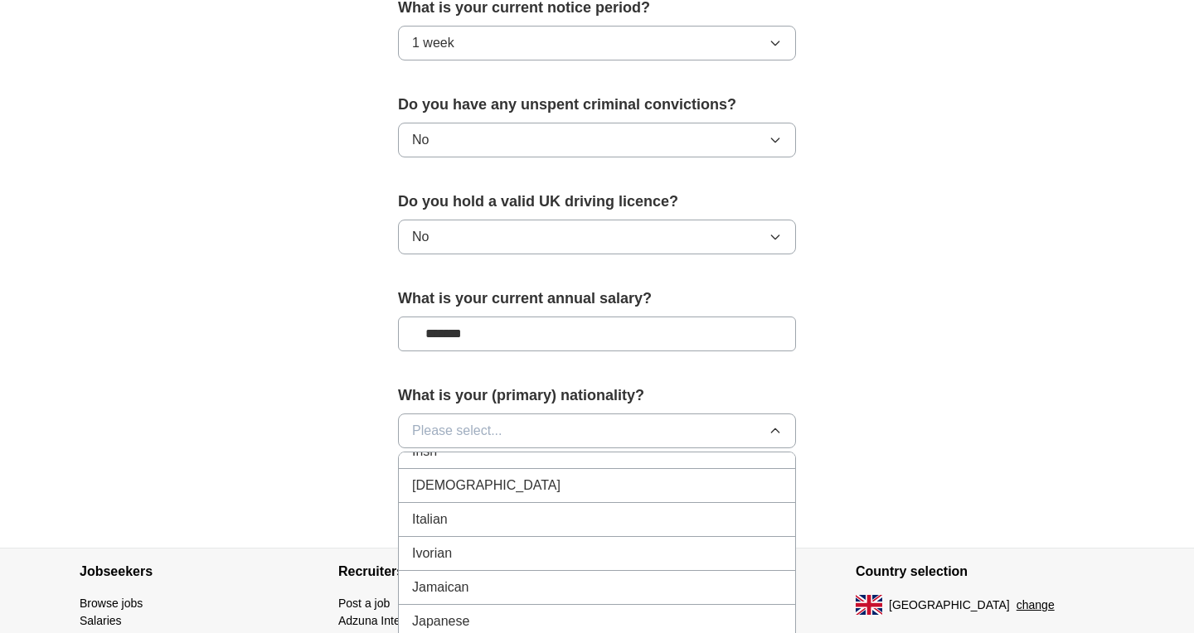
click at [550, 520] on div "Italian" at bounding box center [597, 520] width 370 height 20
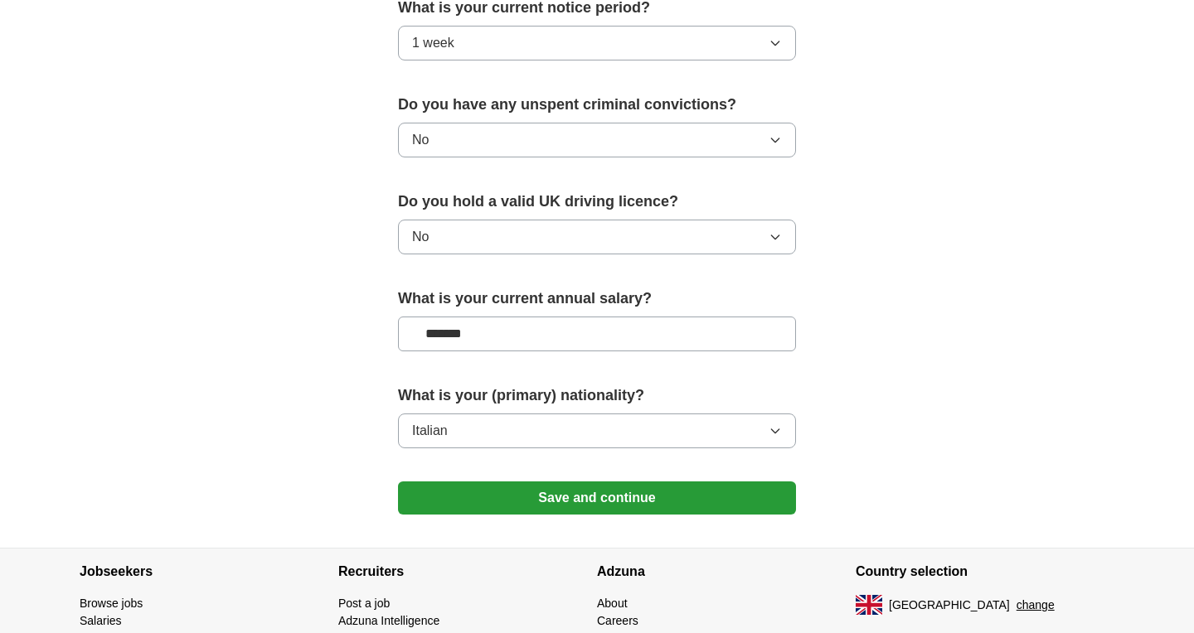
click at [638, 499] on button "Save and continue" at bounding box center [597, 498] width 398 height 33
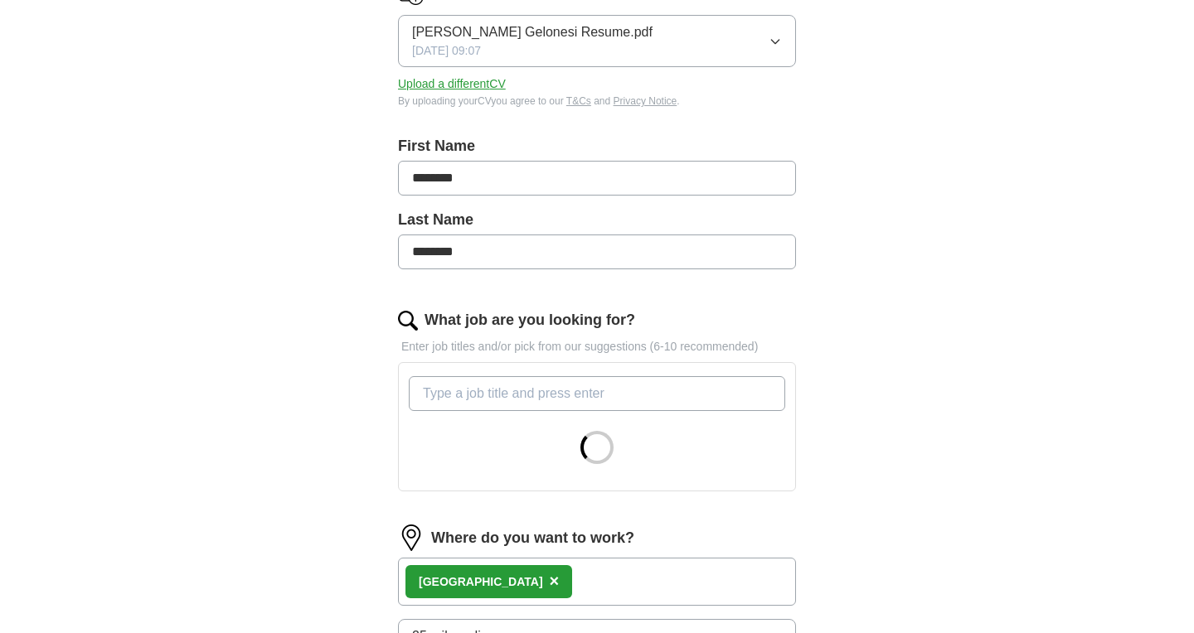
scroll to position [264, 0]
